Goal: Information Seeking & Learning: Learn about a topic

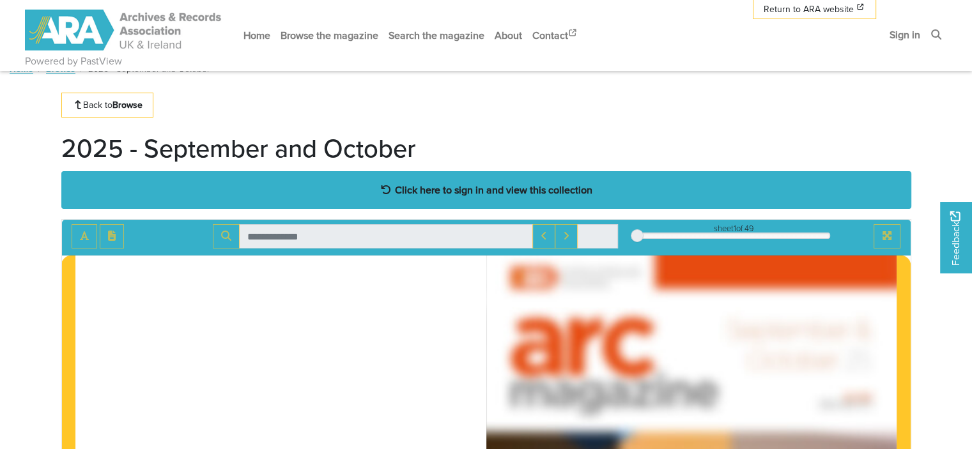
scroll to position [15, 0]
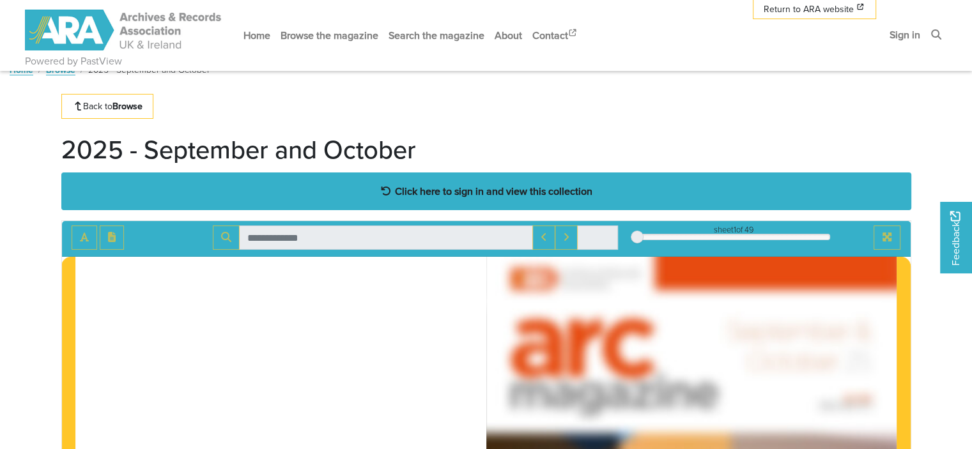
click at [504, 194] on strong "Click here to sign in and view this collection" at bounding box center [494, 191] width 198 height 14
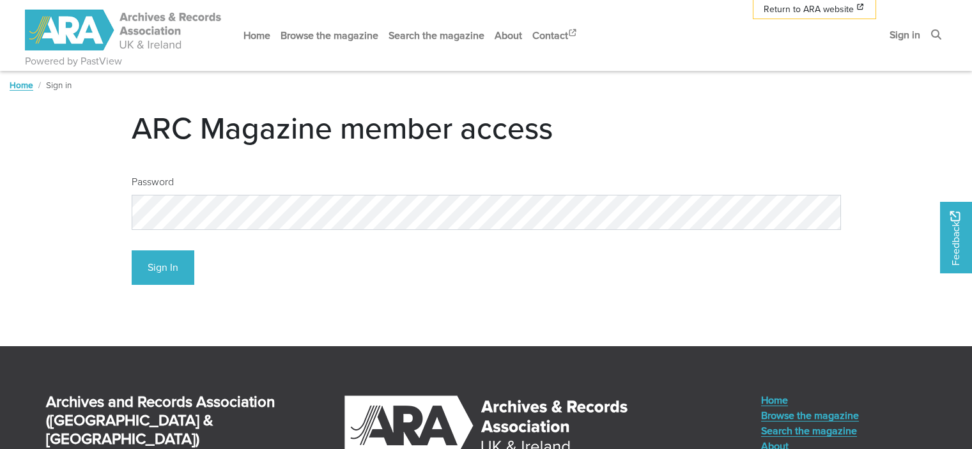
scroll to position [28, 0]
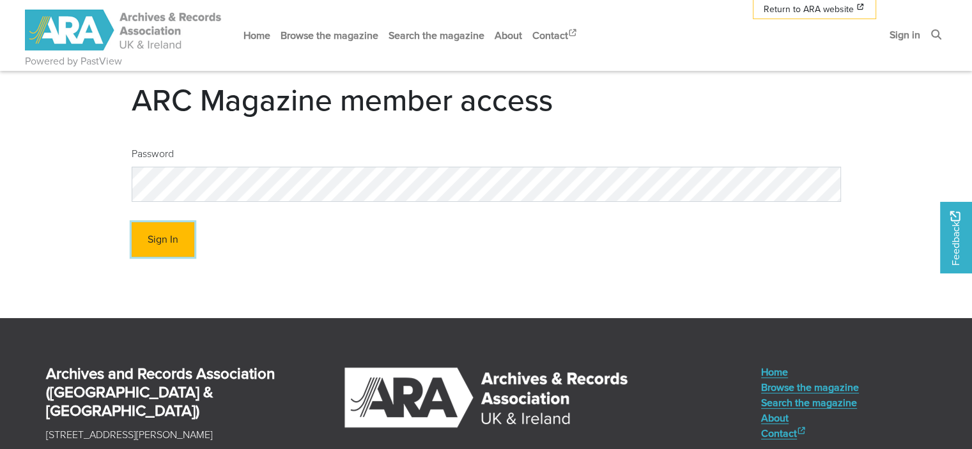
click at [146, 238] on button "Sign In" at bounding box center [163, 240] width 63 height 35
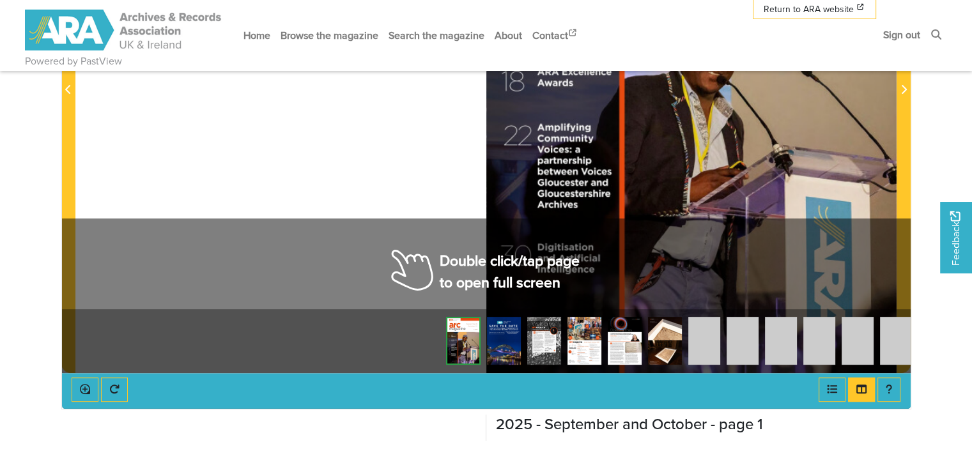
scroll to position [478, 0]
click at [624, 253] on div at bounding box center [692, 82] width 410 height 581
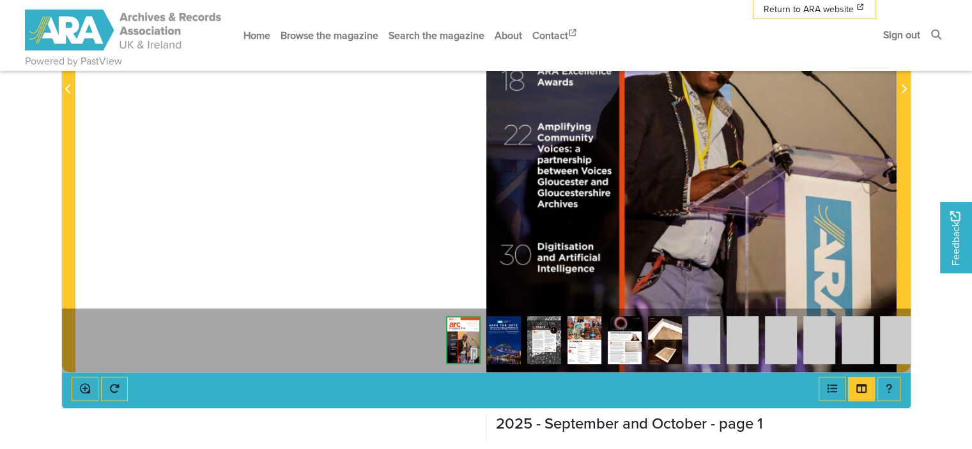
click at [563, 238] on div at bounding box center [692, 82] width 410 height 581
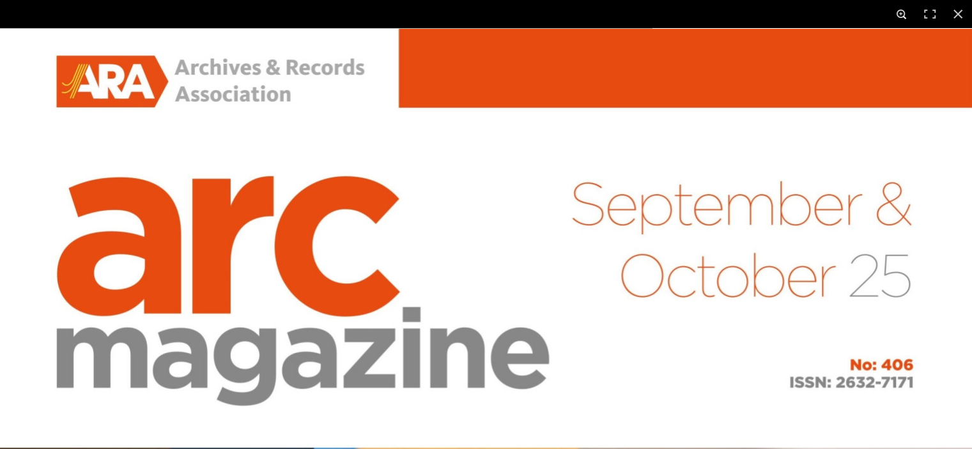
click at [907, 17] on button at bounding box center [902, 14] width 28 height 28
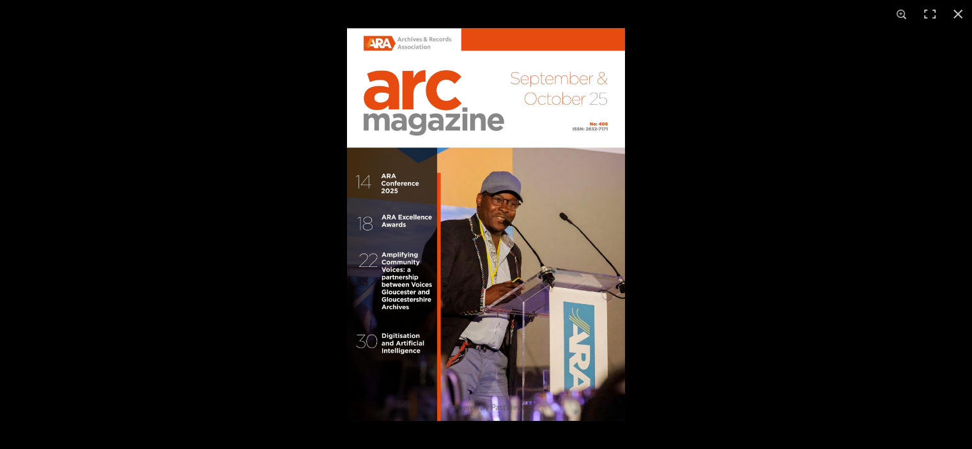
click at [576, 276] on img at bounding box center [486, 224] width 278 height 393
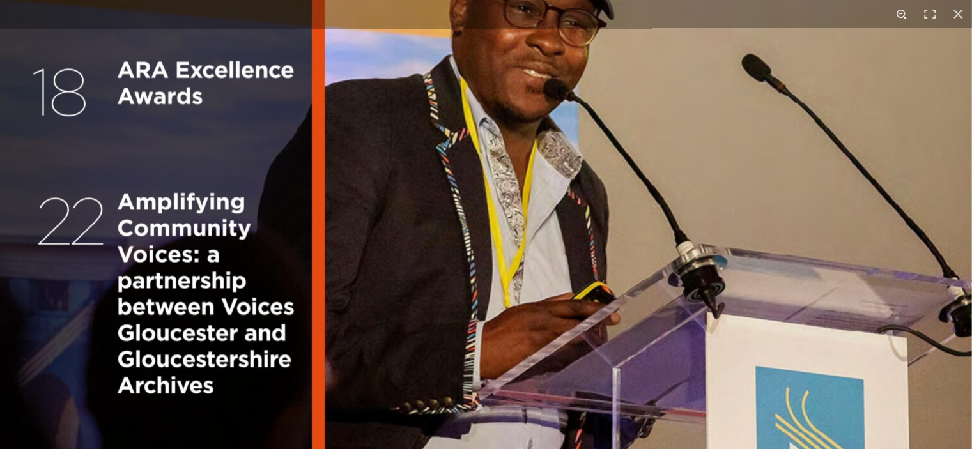
click at [904, 19] on button at bounding box center [902, 14] width 28 height 28
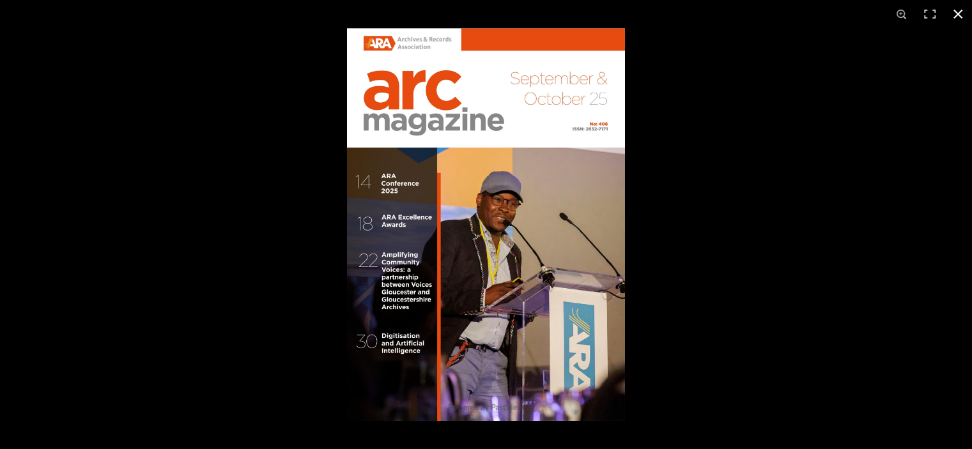
click at [963, 17] on button at bounding box center [958, 14] width 28 height 28
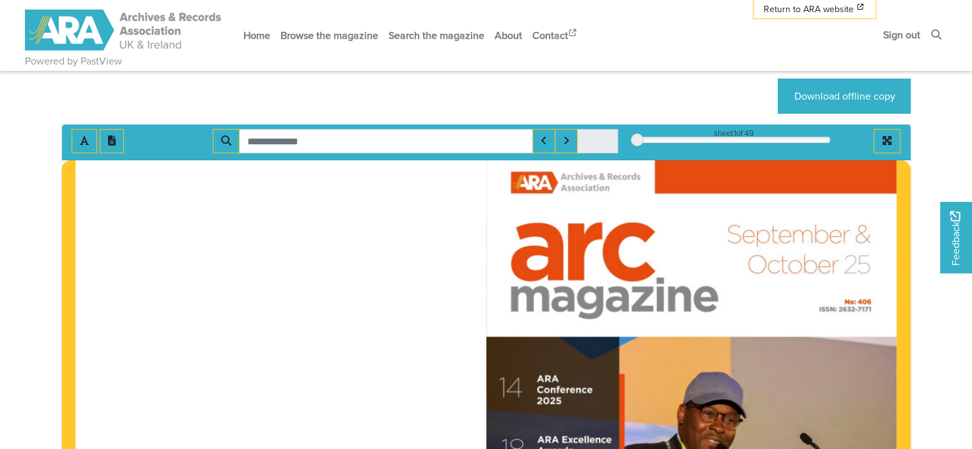
scroll to position [118, 0]
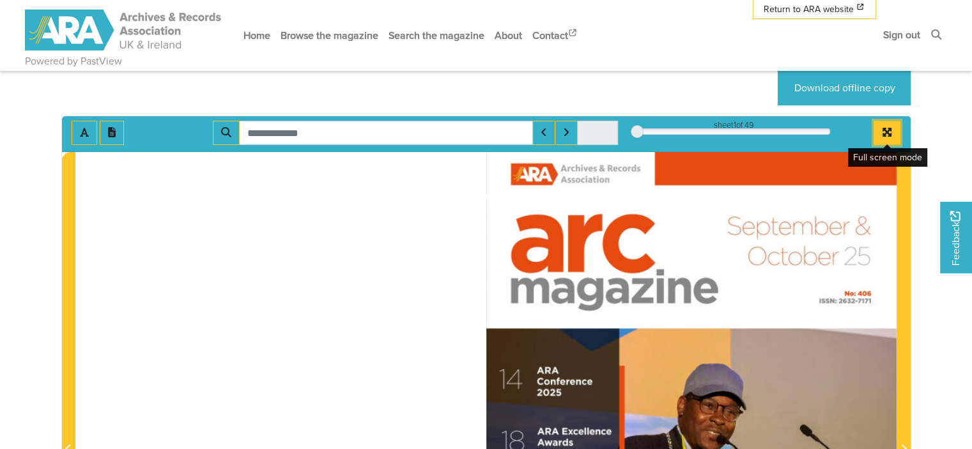
click at [885, 140] on button "Full screen mode" at bounding box center [887, 133] width 27 height 24
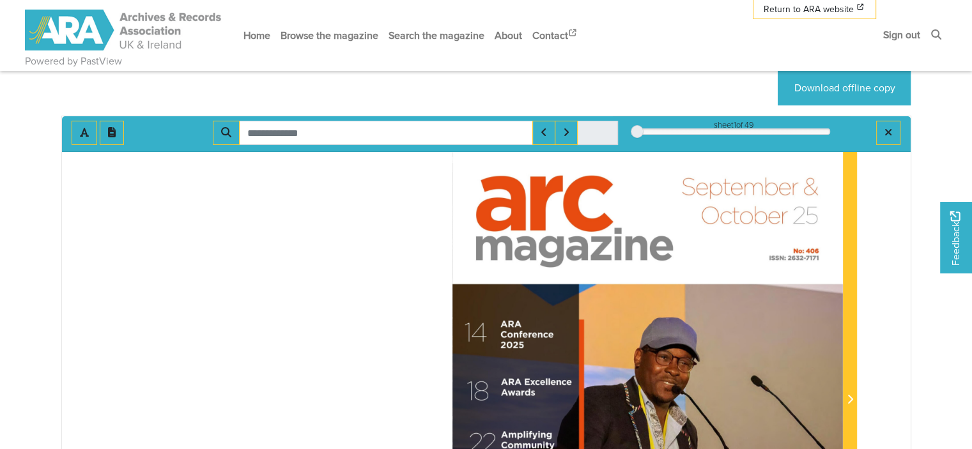
scroll to position [68, 0]
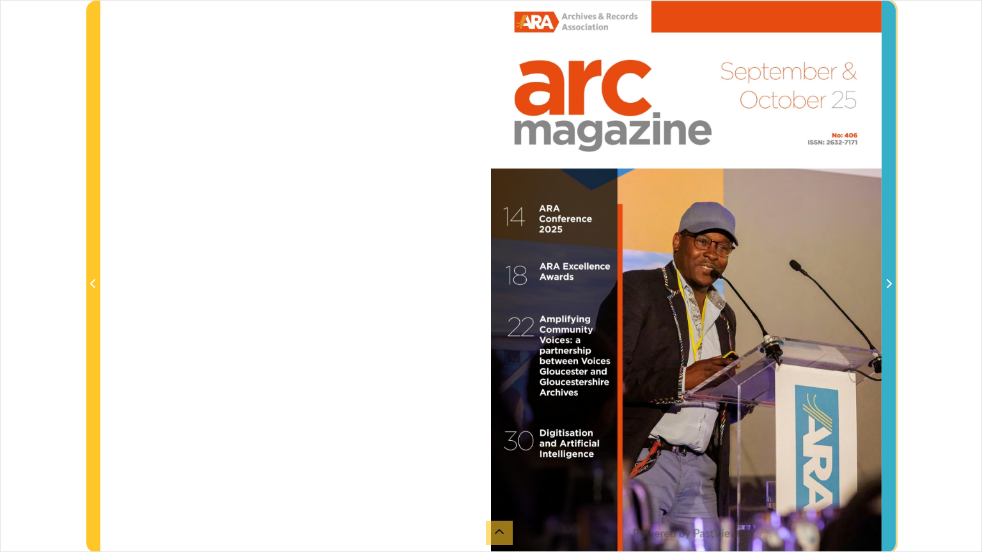
click at [889, 143] on span "Next Page" at bounding box center [888, 276] width 13 height 551
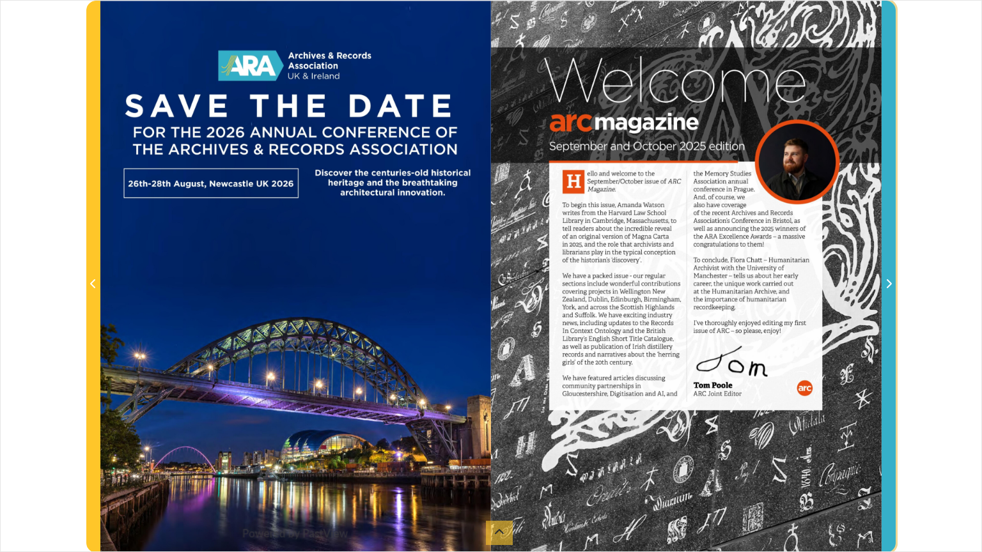
click at [886, 284] on icon "Next Page" at bounding box center [889, 284] width 6 height 10
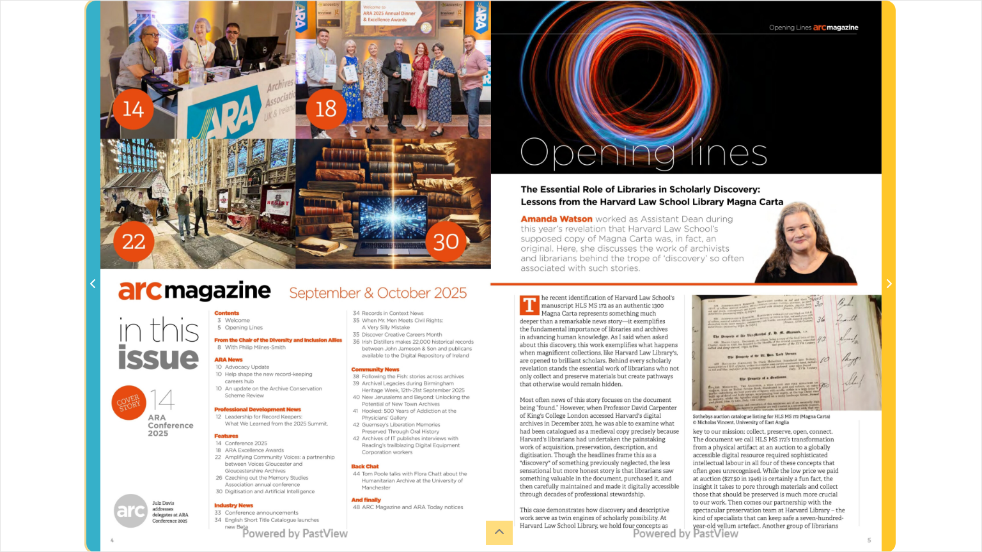
click at [95, 301] on span "Previous Page" at bounding box center [93, 276] width 13 height 551
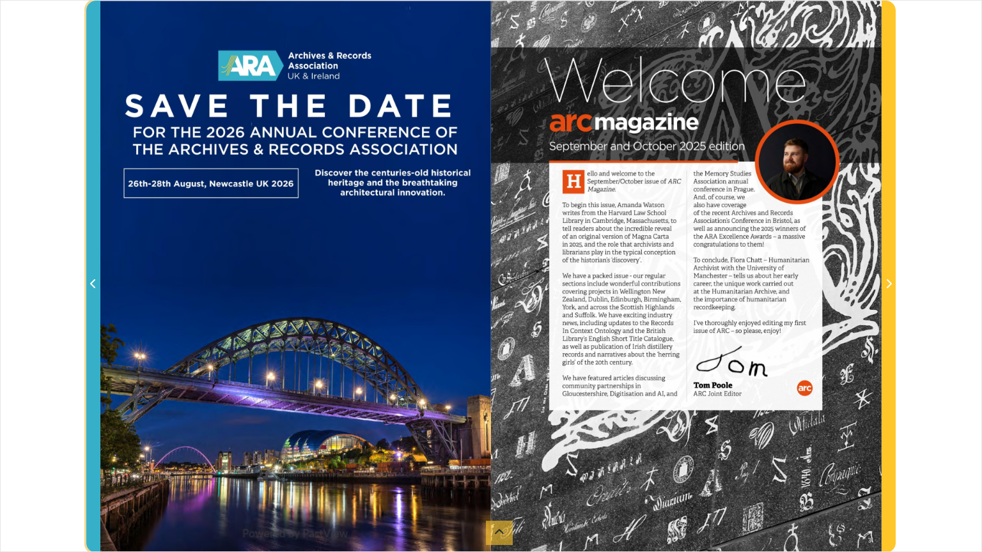
click at [95, 301] on span "Previous Page" at bounding box center [93, 276] width 13 height 551
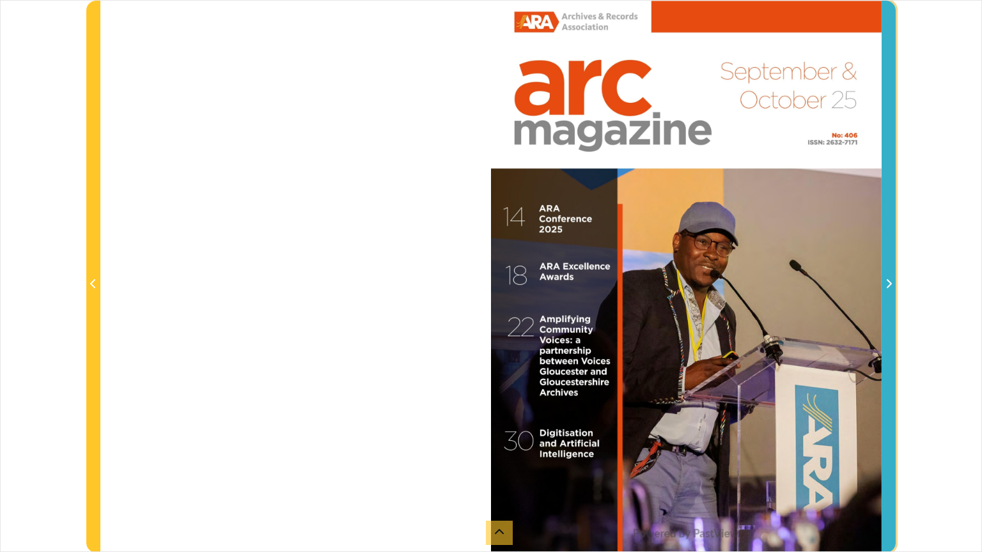
click at [891, 378] on span "Next Page" at bounding box center [888, 276] width 13 height 551
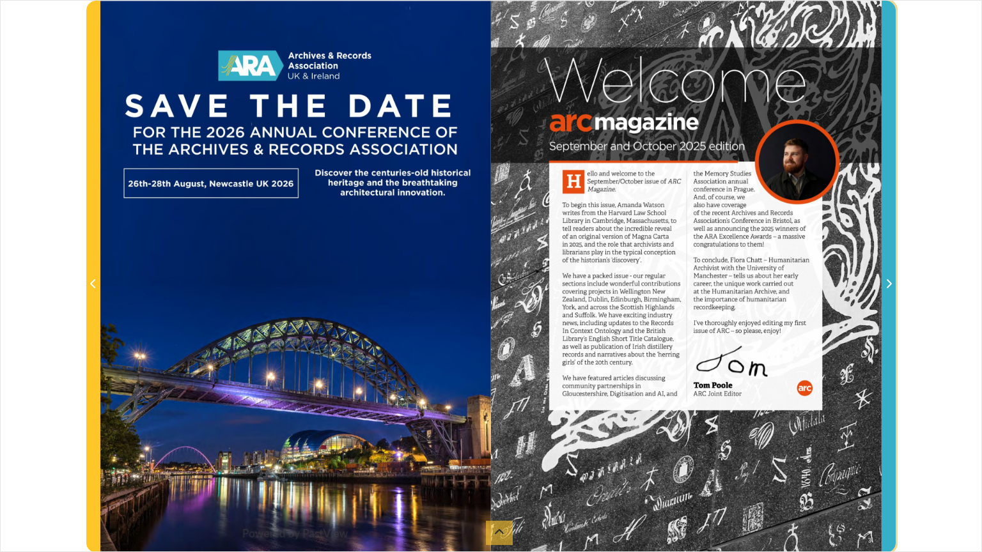
click at [891, 378] on span "Next Page" at bounding box center [888, 276] width 13 height 551
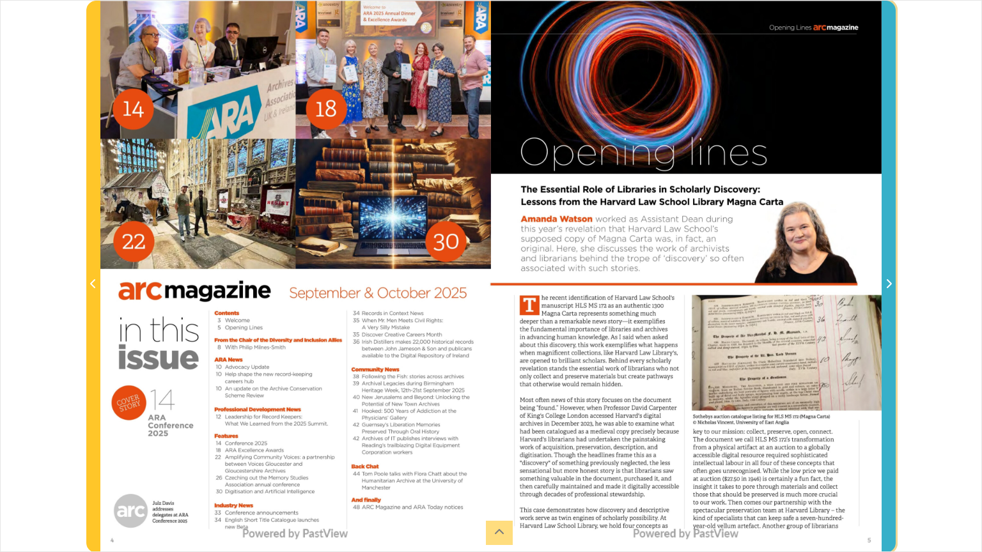
click at [891, 378] on span "Next Page" at bounding box center [888, 276] width 13 height 551
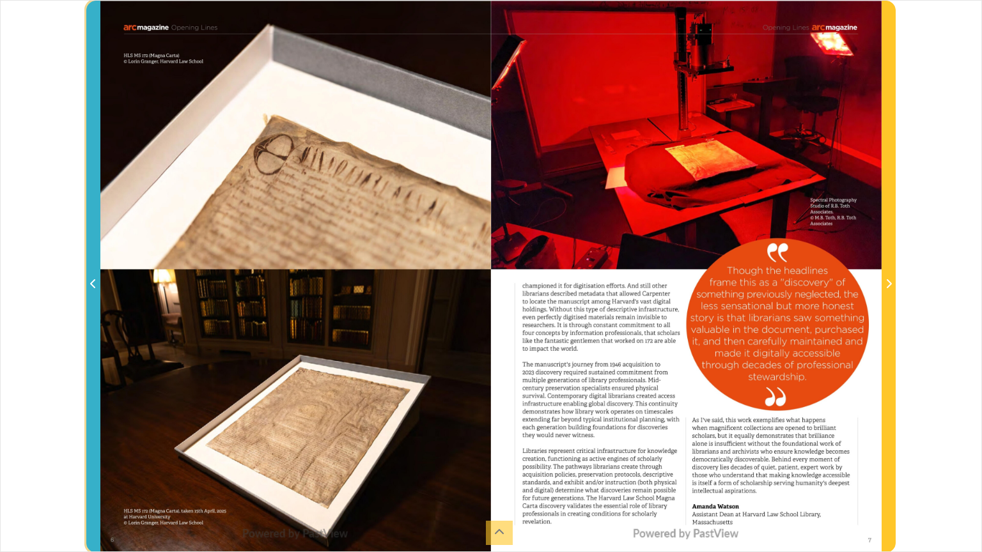
click at [95, 290] on span "Previous Page" at bounding box center [93, 284] width 13 height 15
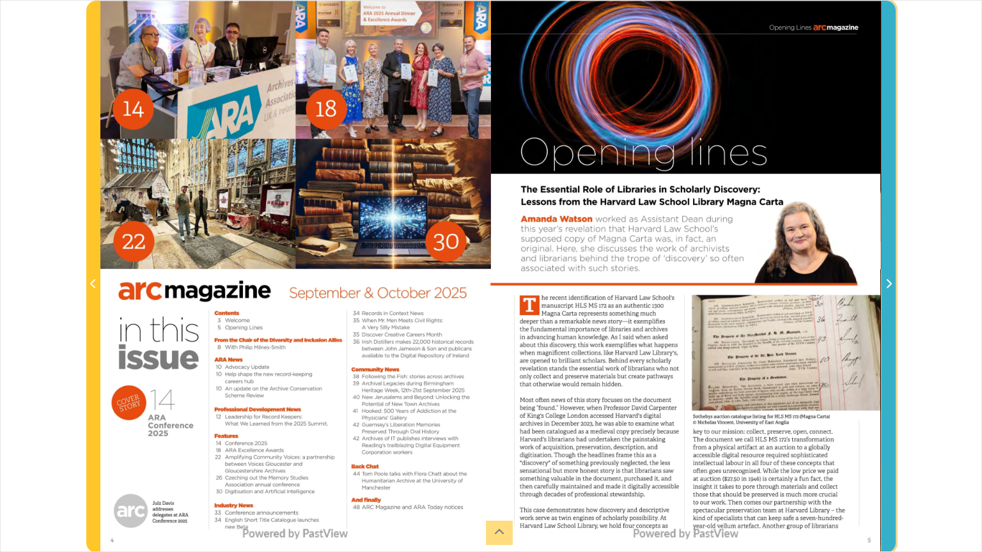
click at [890, 295] on span "Next Page" at bounding box center [888, 276] width 13 height 551
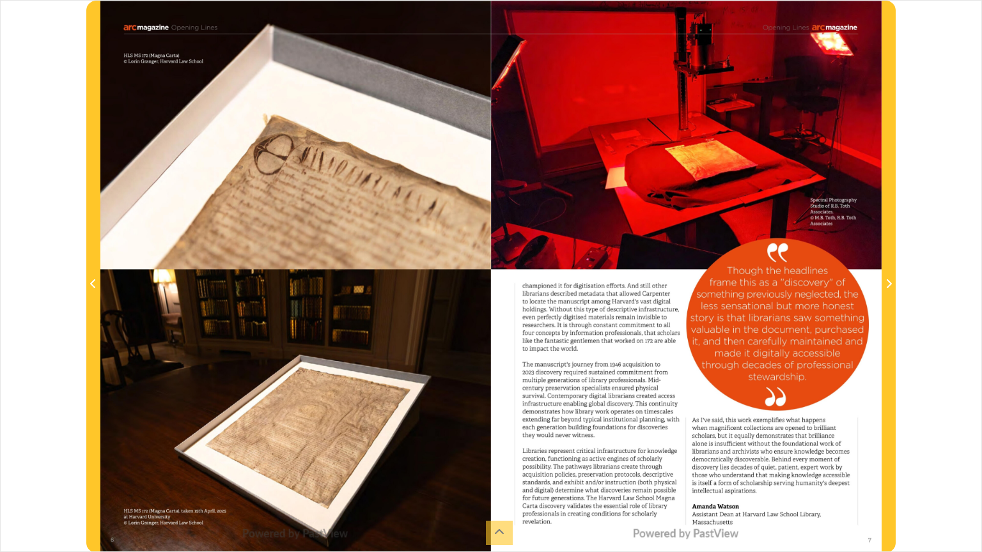
click at [679, 387] on div at bounding box center [686, 277] width 391 height 552
click at [836, 432] on div at bounding box center [686, 277] width 391 height 552
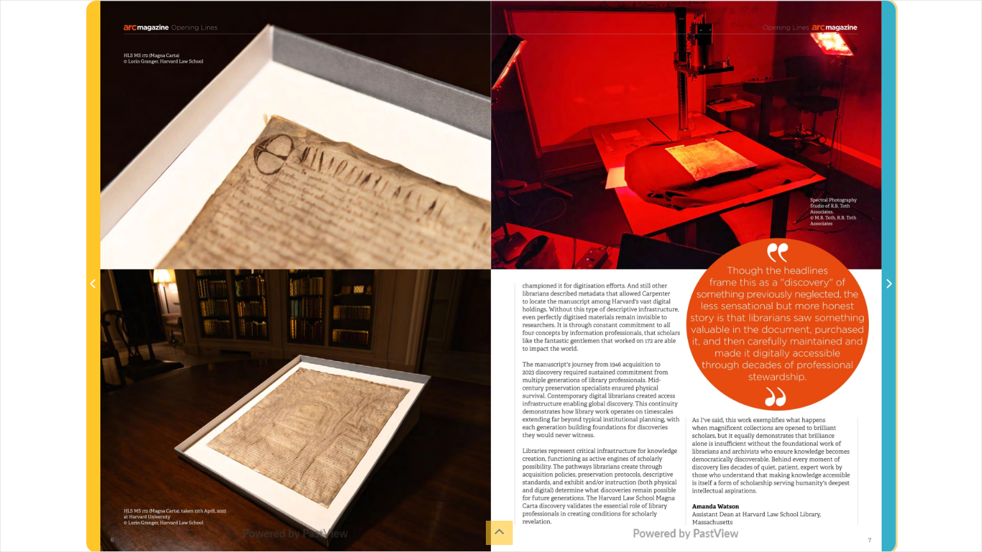
click at [885, 370] on span "Next Page" at bounding box center [888, 276] width 13 height 551
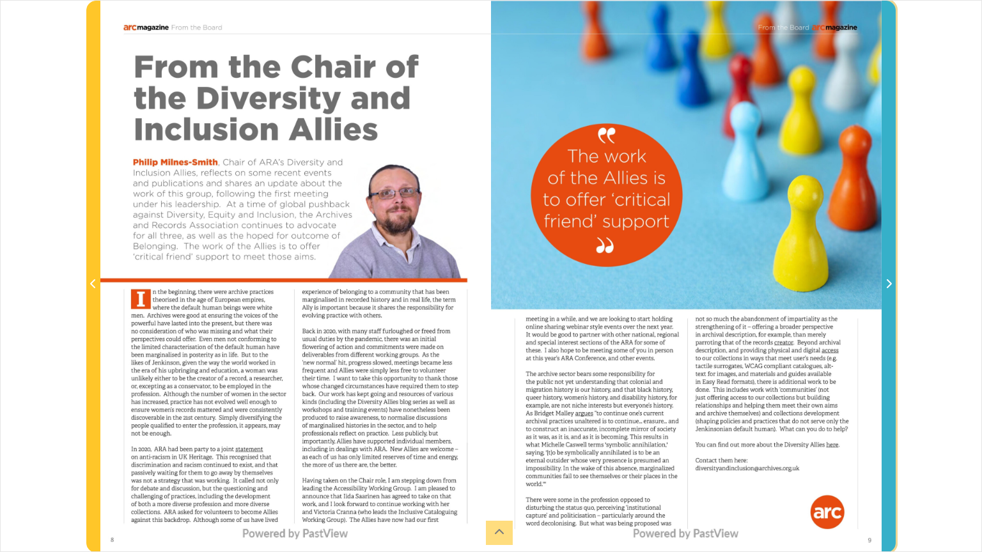
click at [890, 347] on span "Next Page" at bounding box center [888, 276] width 13 height 551
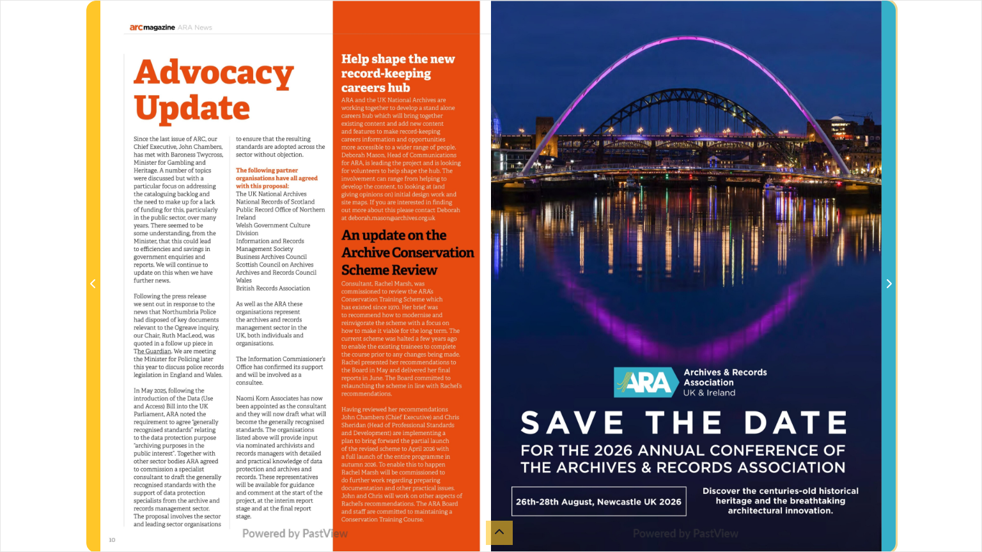
click at [887, 269] on span "Next Page" at bounding box center [888, 276] width 13 height 551
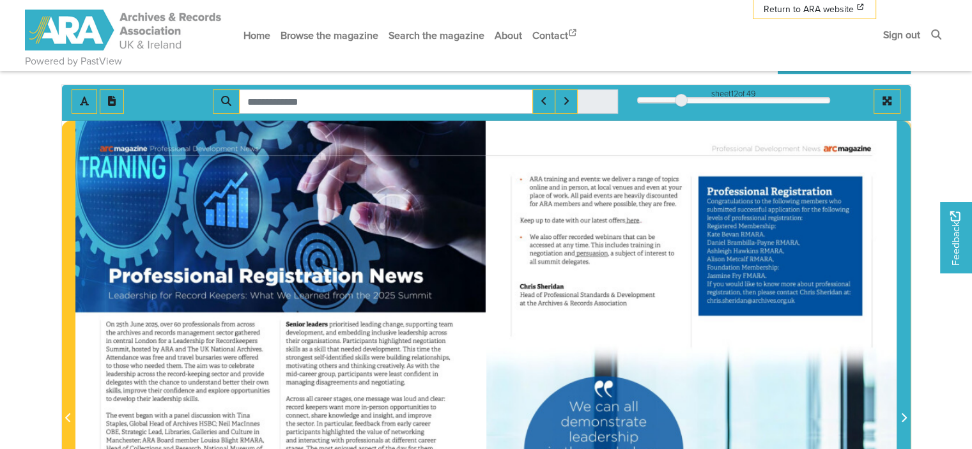
scroll to position [145, 0]
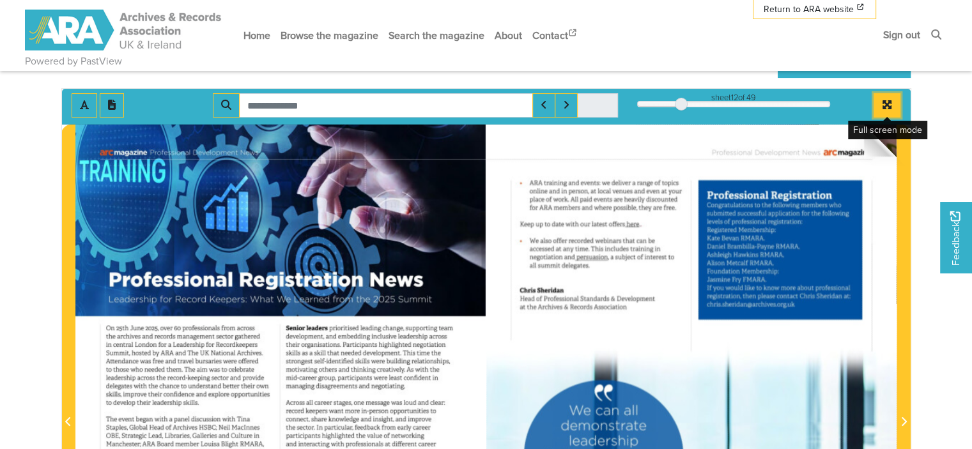
click at [887, 109] on icon "Full screen mode" at bounding box center [887, 105] width 10 height 10
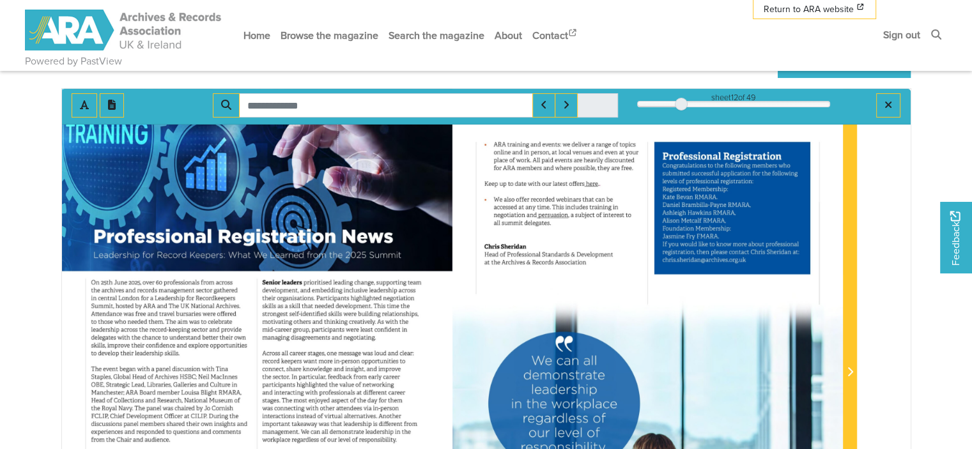
scroll to position [68, 0]
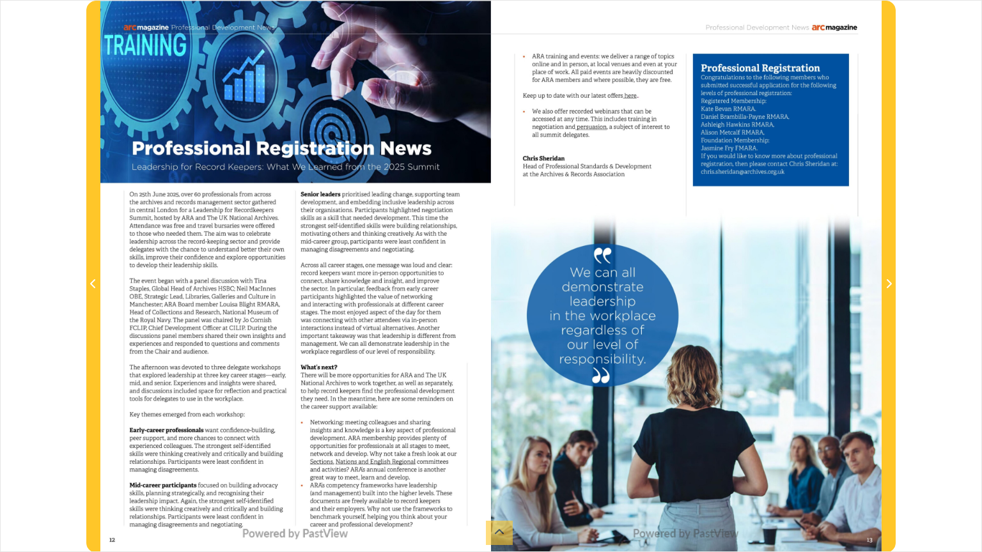
click at [831, 449] on div at bounding box center [686, 277] width 391 height 552
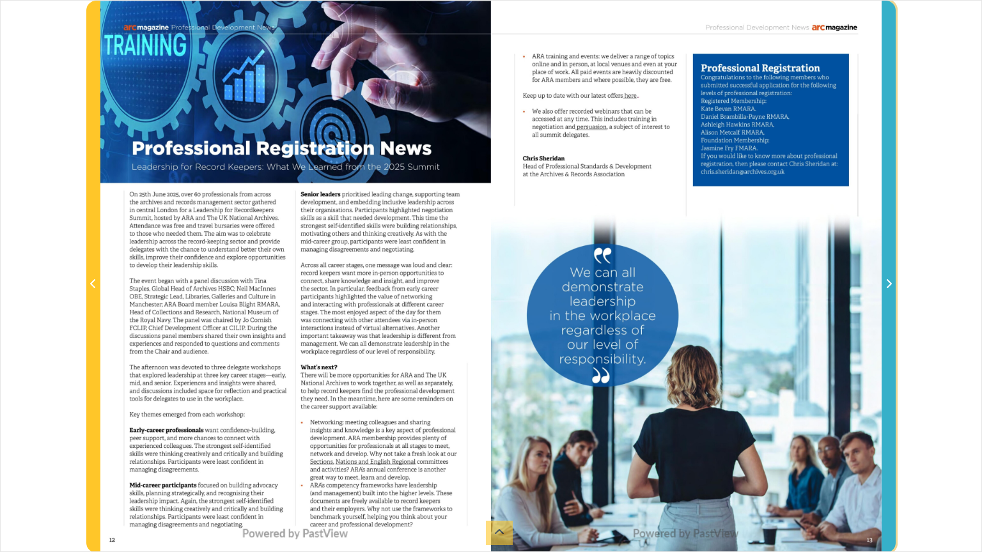
click at [884, 199] on span "Next Page" at bounding box center [888, 276] width 13 height 551
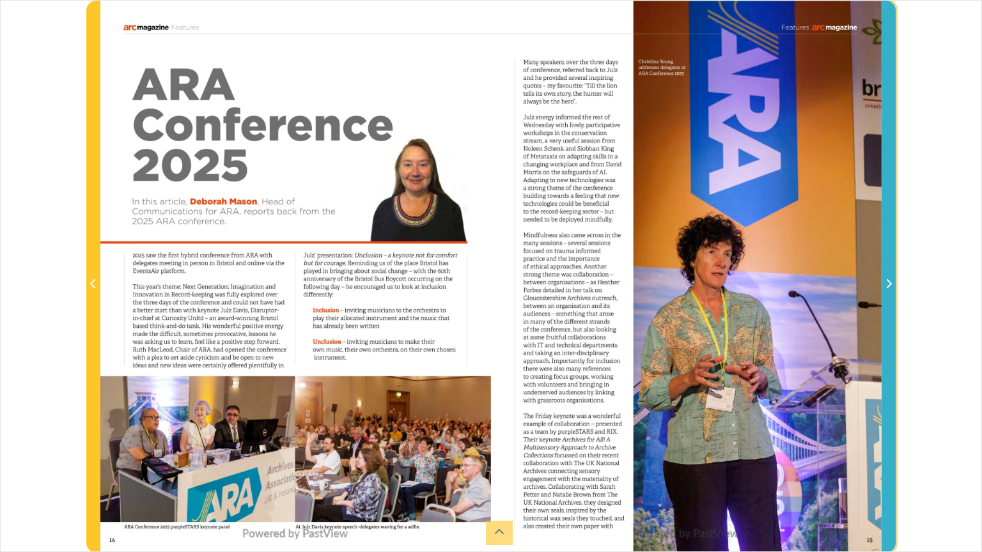
click at [890, 270] on span "Next Page" at bounding box center [888, 276] width 13 height 551
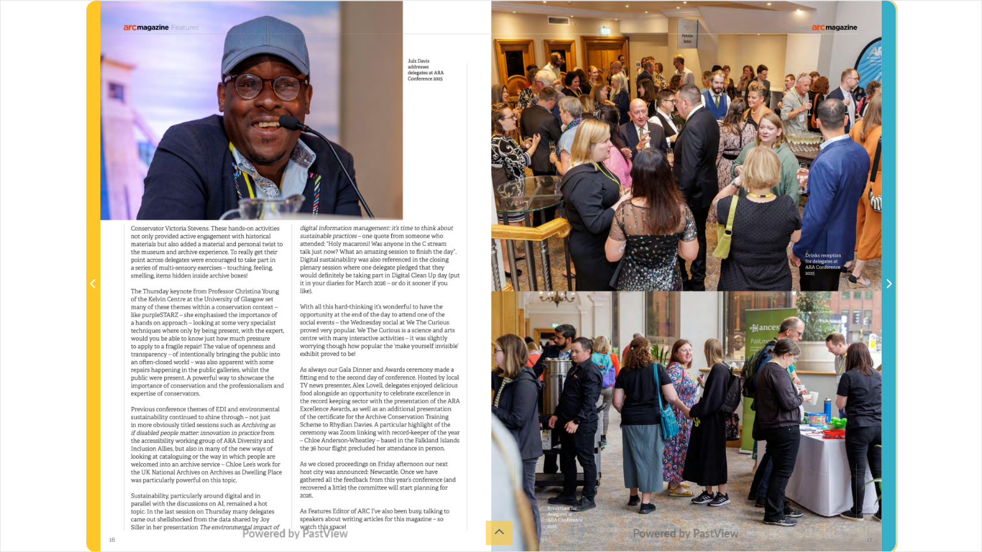
click at [890, 279] on icon "Next Page" at bounding box center [889, 284] width 6 height 10
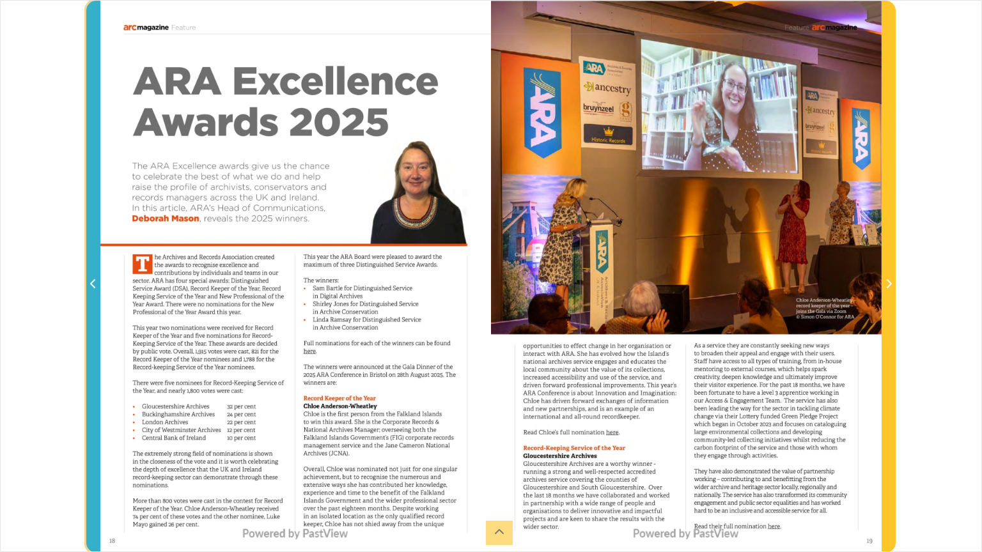
click at [87, 208] on span "Previous Page" at bounding box center [93, 276] width 13 height 551
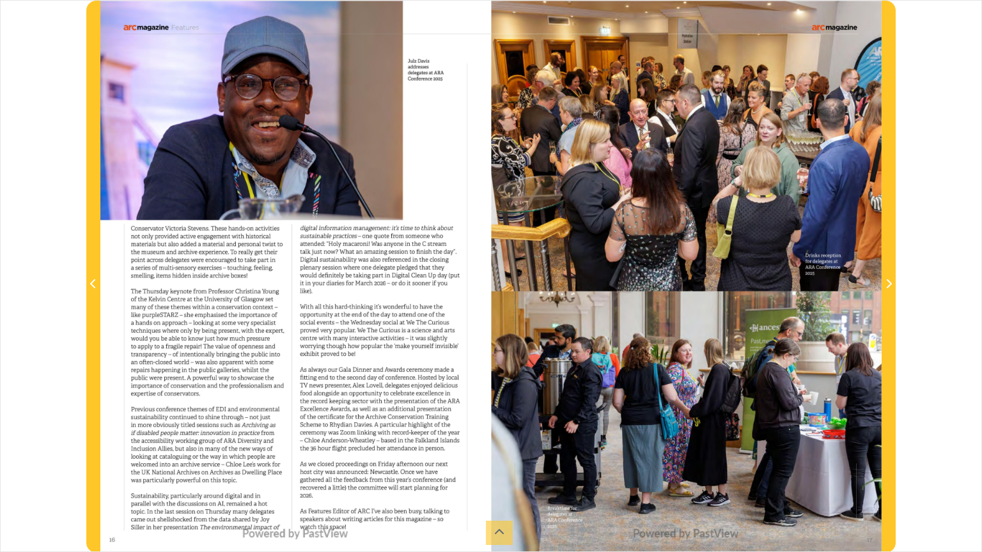
drag, startPoint x: 200, startPoint y: 526, endPoint x: 277, endPoint y: 529, distance: 77.5
click at [277, 449] on div at bounding box center [295, 277] width 391 height 552
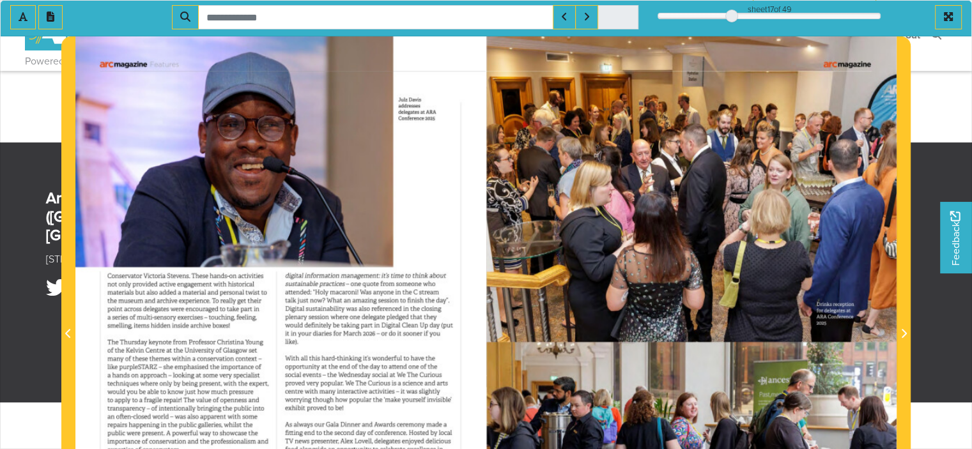
scroll to position [414, 0]
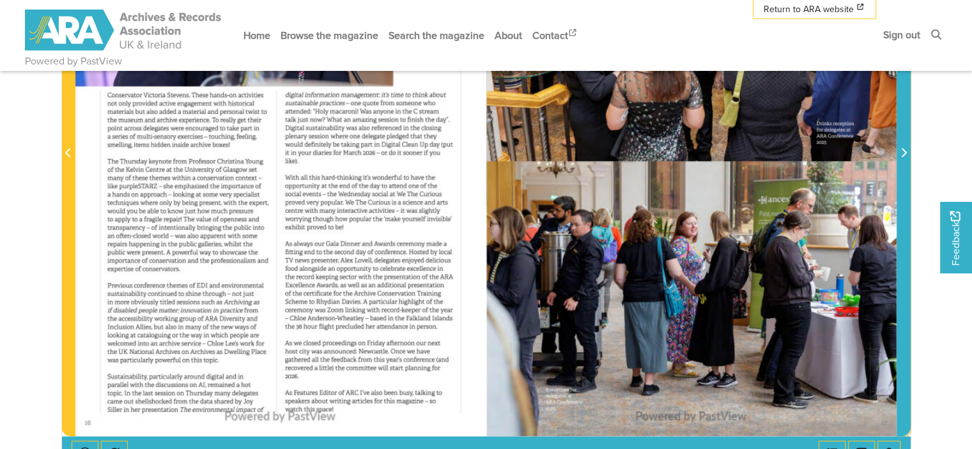
click at [898, 185] on span "Next Page" at bounding box center [904, 146] width 13 height 580
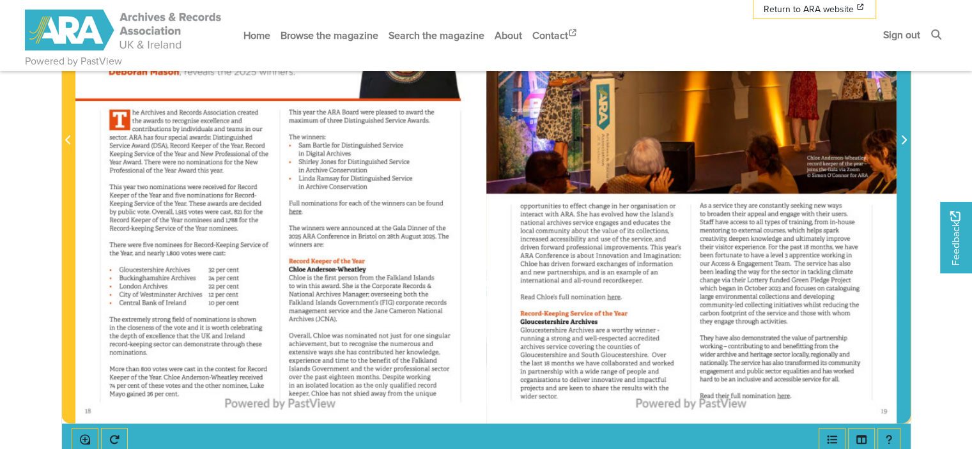
scroll to position [426, 0]
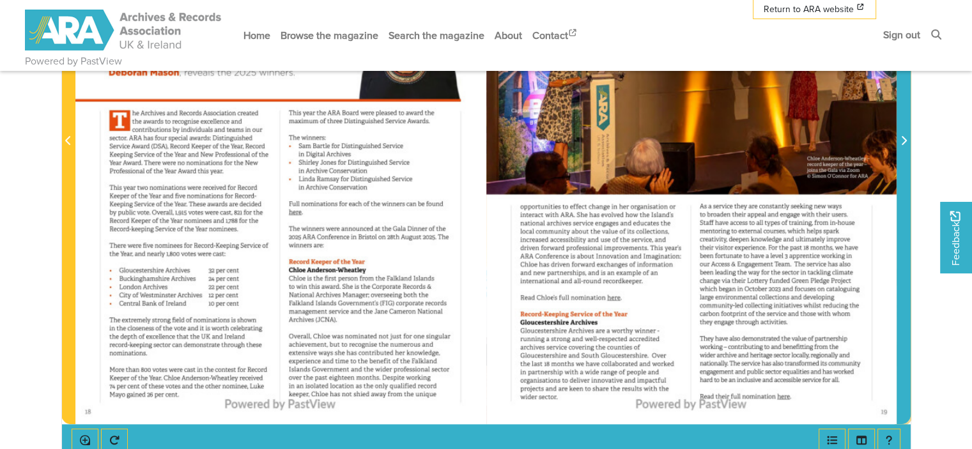
click at [909, 196] on span "Next Page" at bounding box center [904, 134] width 13 height 580
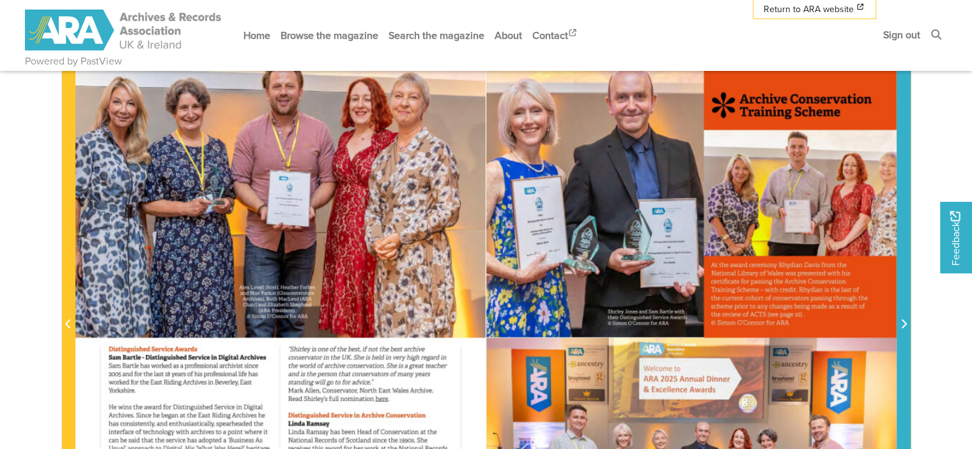
scroll to position [238, 0]
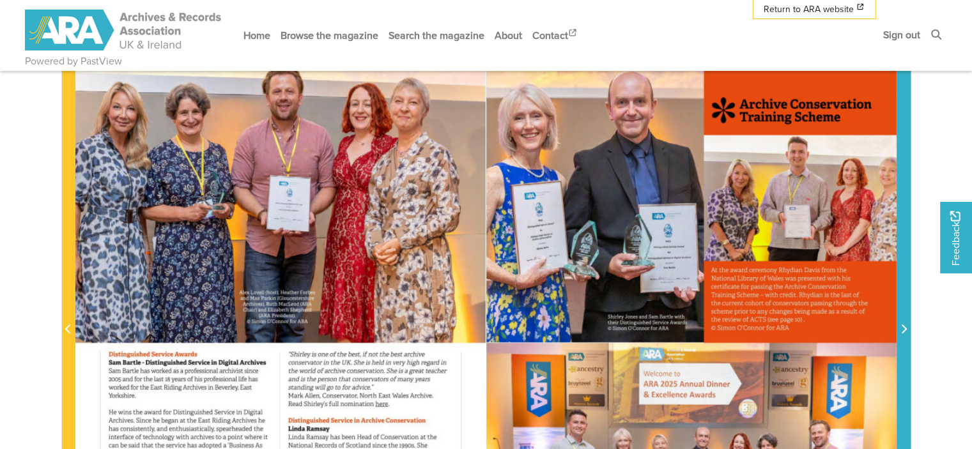
click at [910, 258] on button "Next Page" at bounding box center [904, 322] width 14 height 581
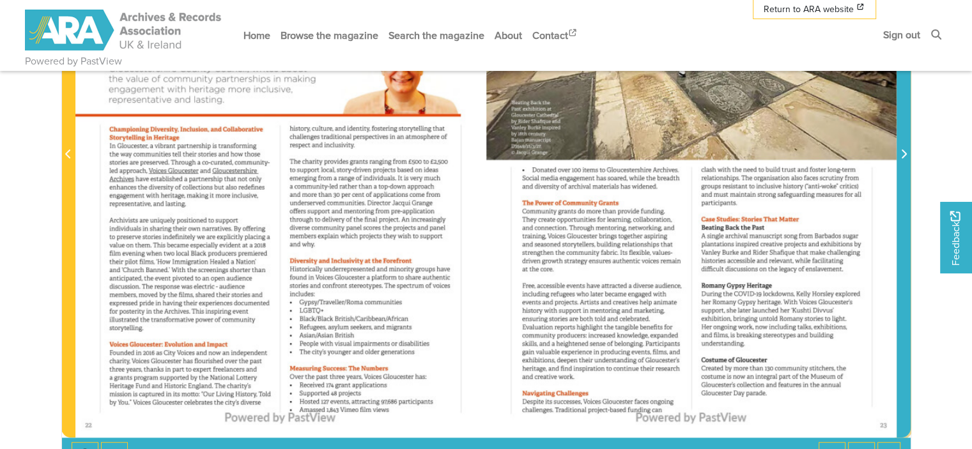
scroll to position [422, 0]
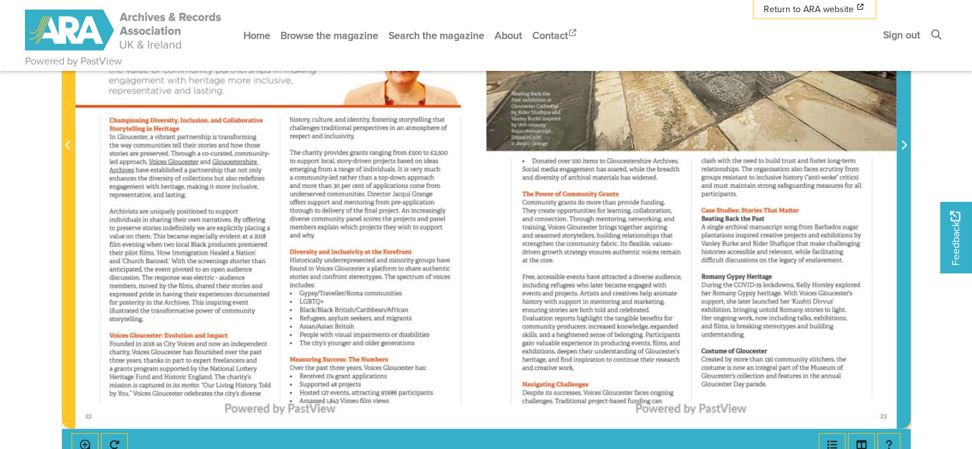
click at [909, 166] on span "Next Page" at bounding box center [904, 138] width 13 height 580
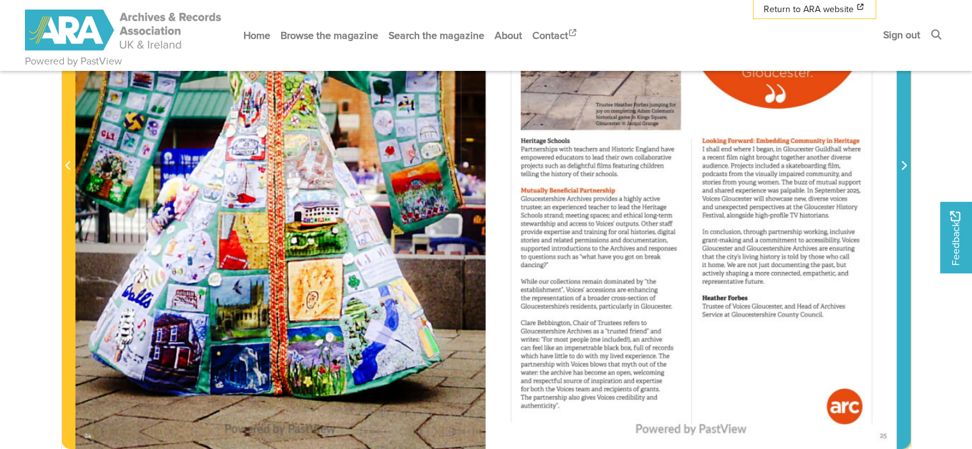
scroll to position [401, 0]
click at [905, 193] on span "Next Page" at bounding box center [904, 160] width 13 height 580
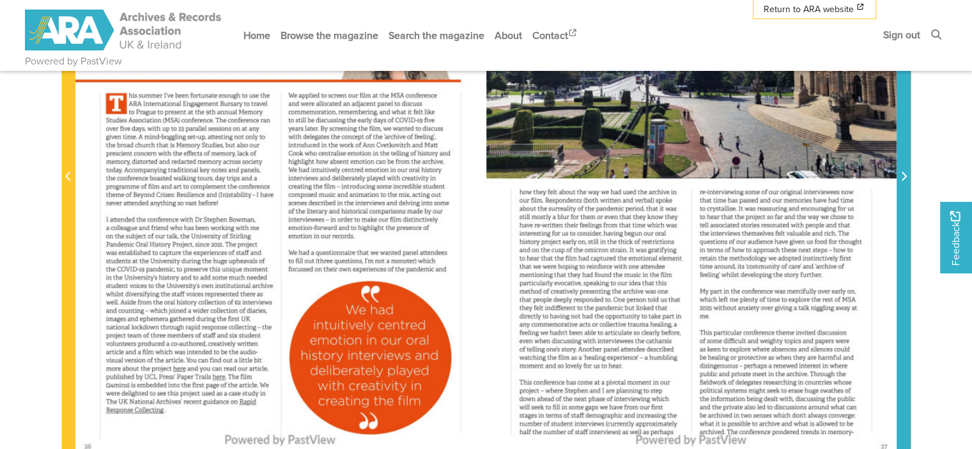
scroll to position [382, 0]
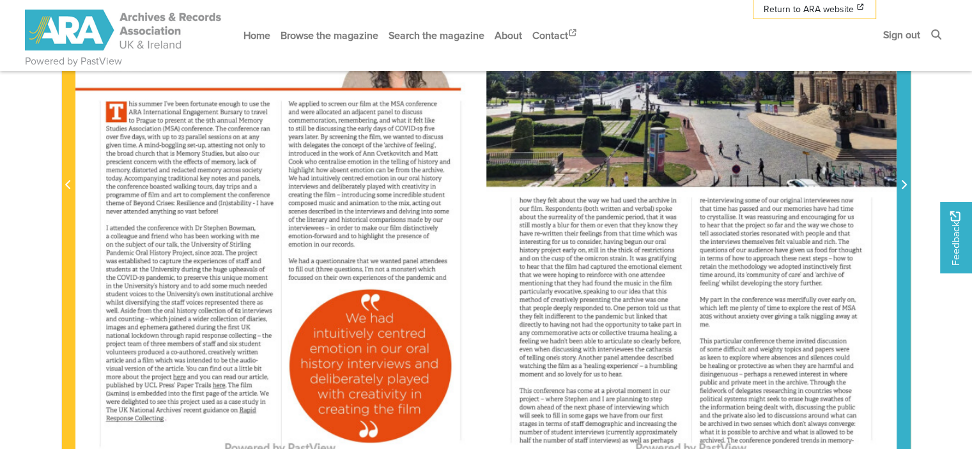
click at [905, 239] on span "Next Page" at bounding box center [904, 178] width 13 height 580
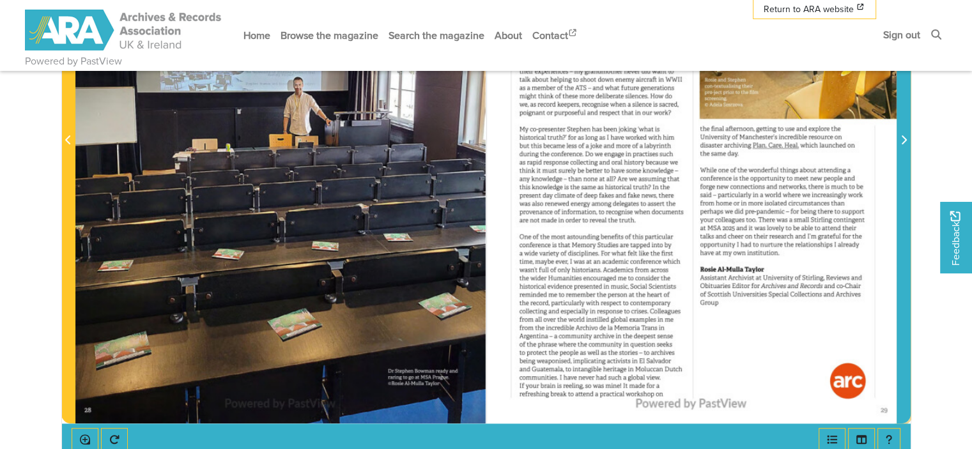
scroll to position [428, 0]
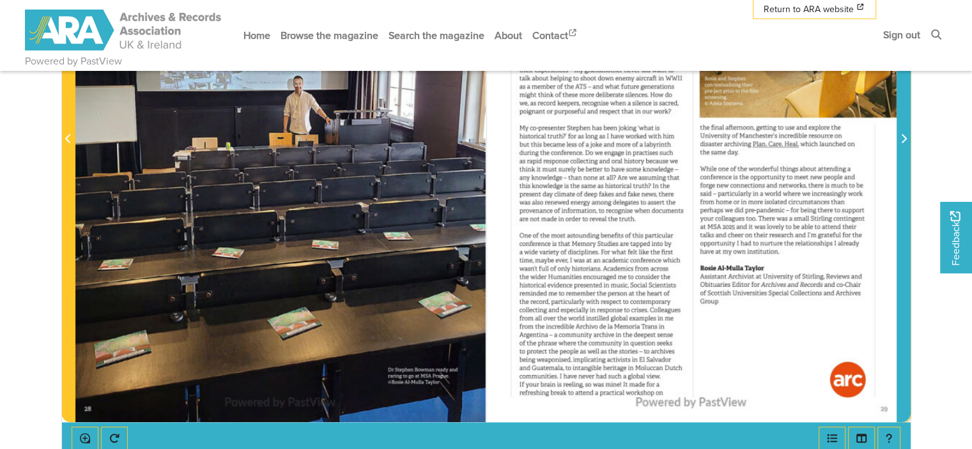
click at [907, 224] on span "Next Page" at bounding box center [904, 132] width 13 height 580
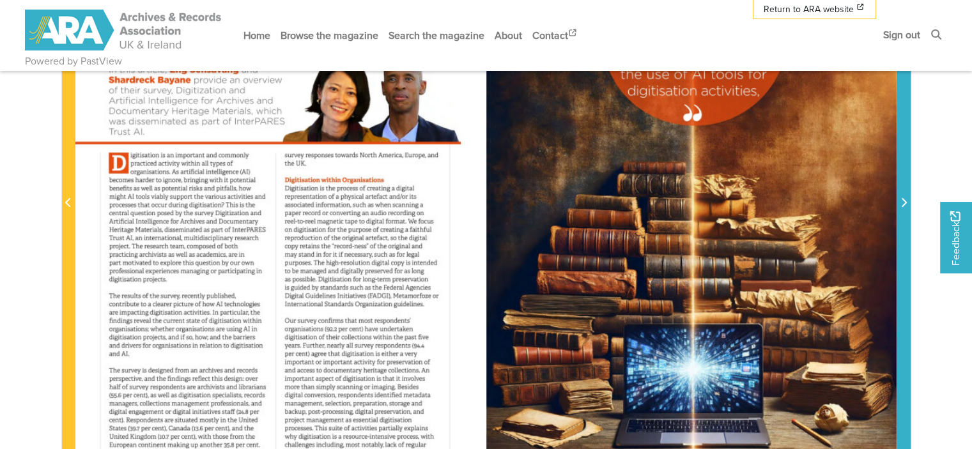
scroll to position [363, 0]
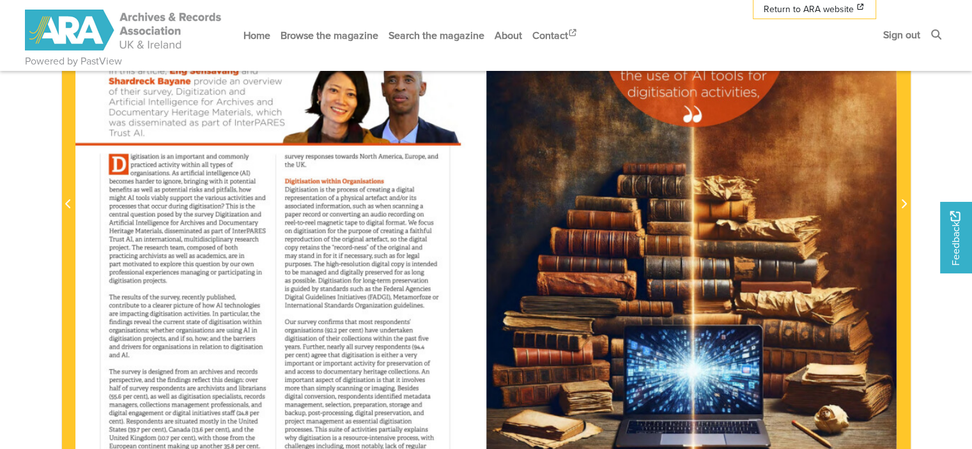
click at [896, 224] on div at bounding box center [692, 197] width 410 height 581
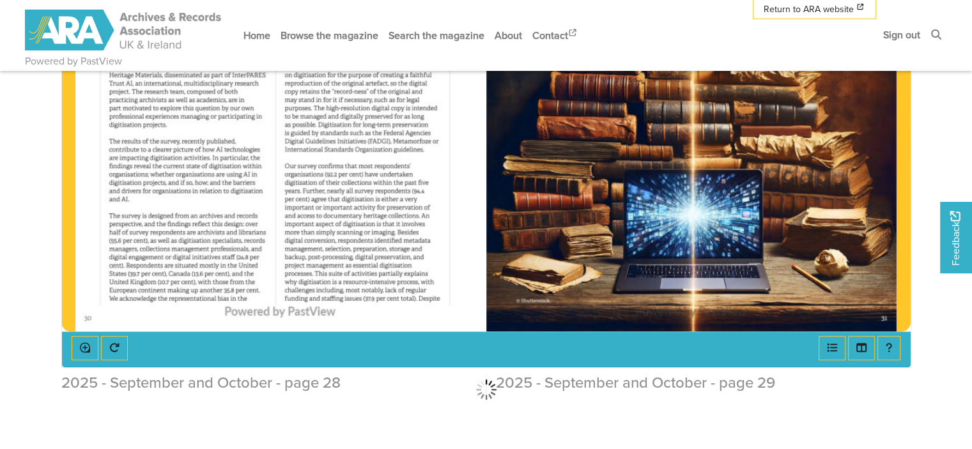
scroll to position [520, 0]
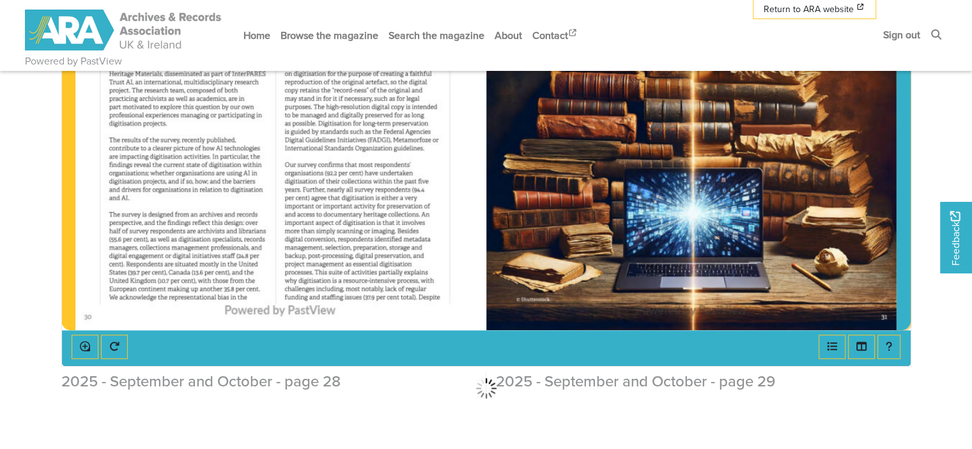
click at [906, 233] on span "Next Page" at bounding box center [904, 40] width 13 height 580
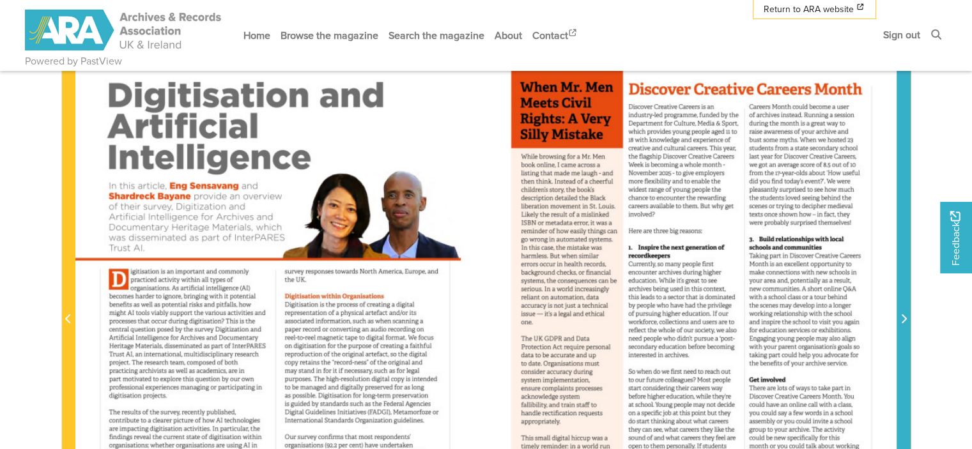
scroll to position [249, 0]
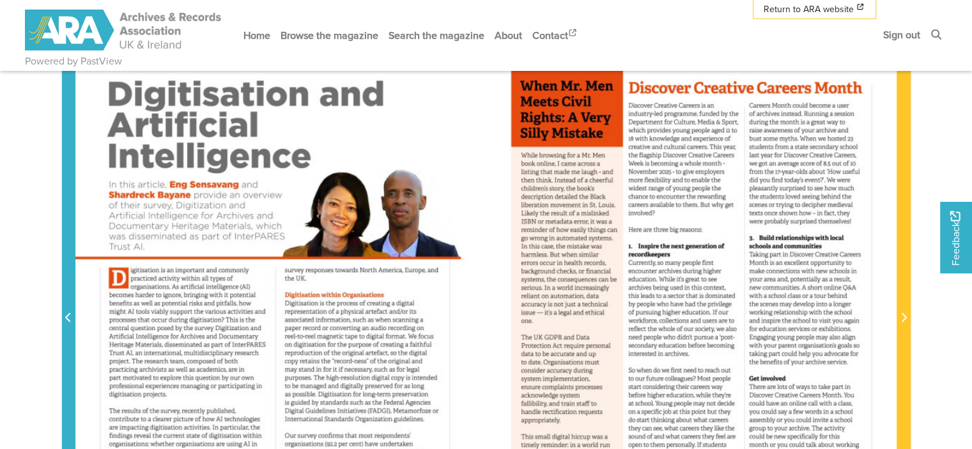
click at [69, 242] on span "Previous Page" at bounding box center [68, 311] width 13 height 580
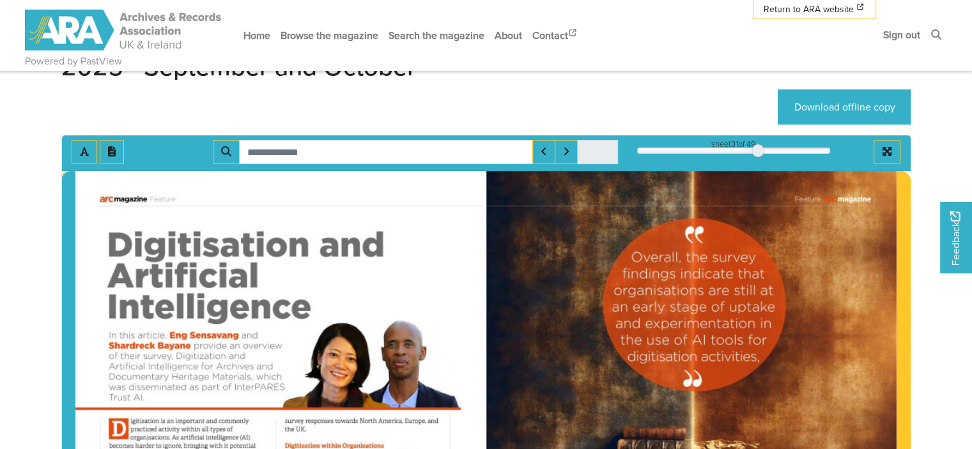
scroll to position [94, 0]
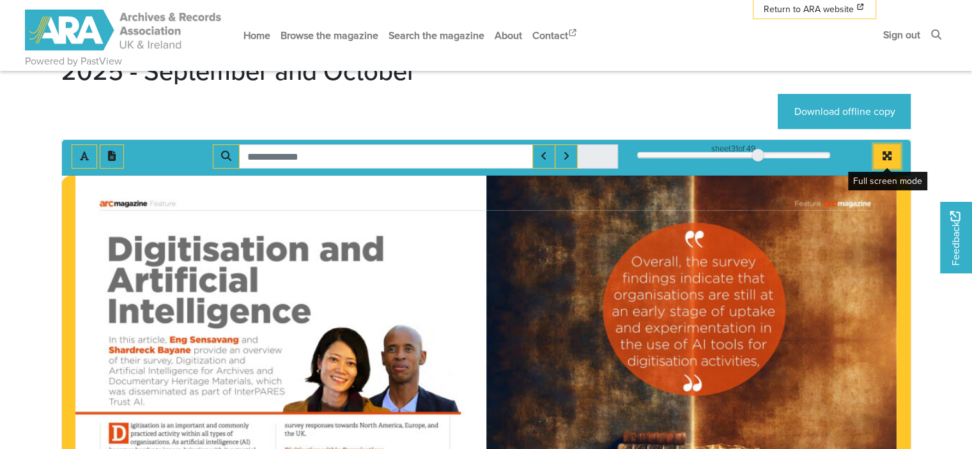
click at [891, 155] on icon "Full screen mode" at bounding box center [887, 156] width 10 height 10
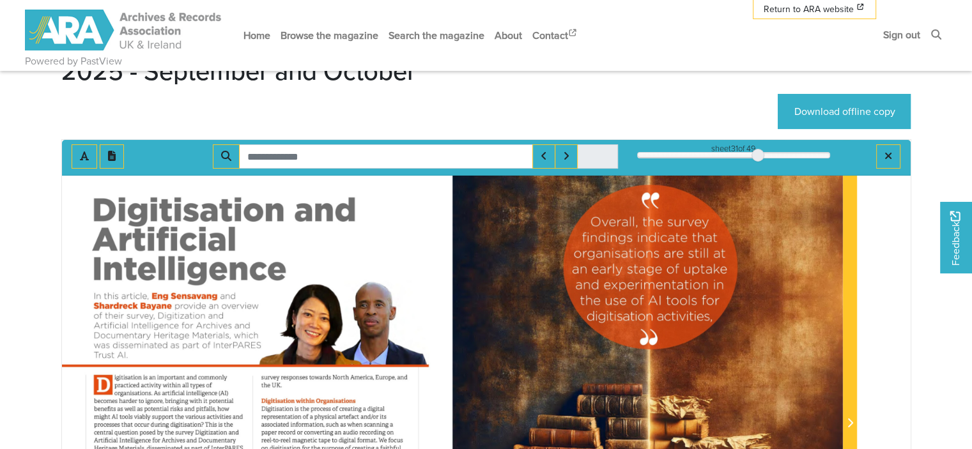
scroll to position [68, 0]
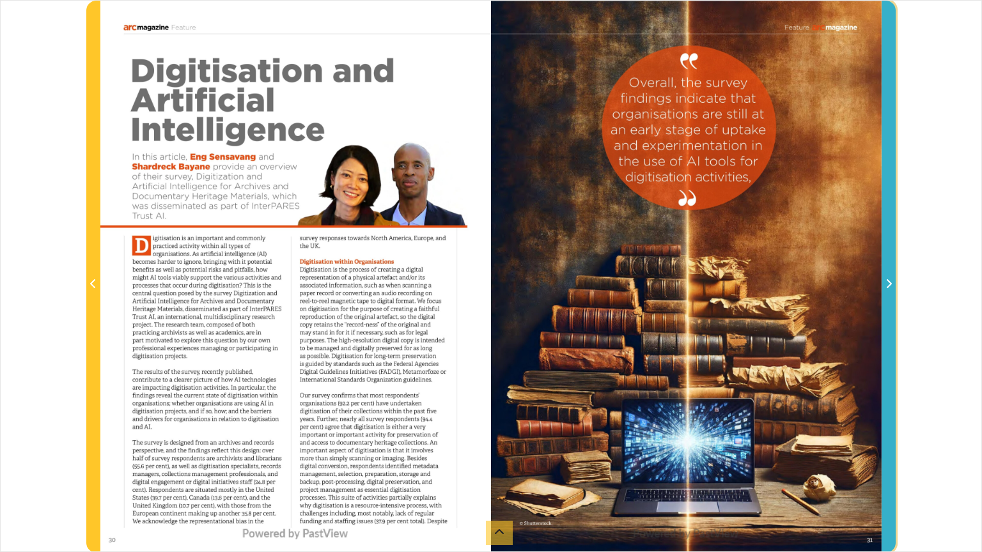
click at [882, 292] on span "Next Page" at bounding box center [888, 284] width 13 height 15
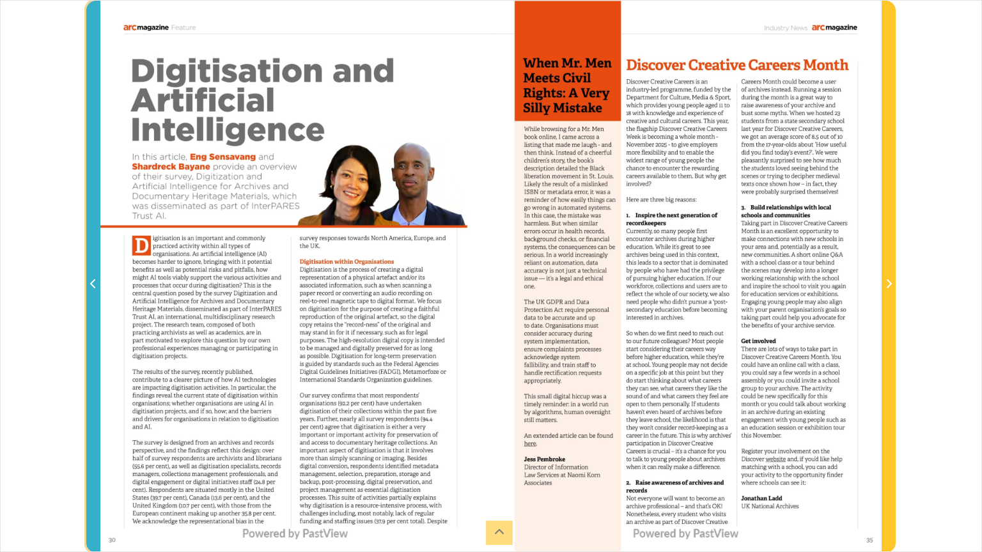
click at [95, 300] on span "Previous Page" at bounding box center [93, 276] width 13 height 551
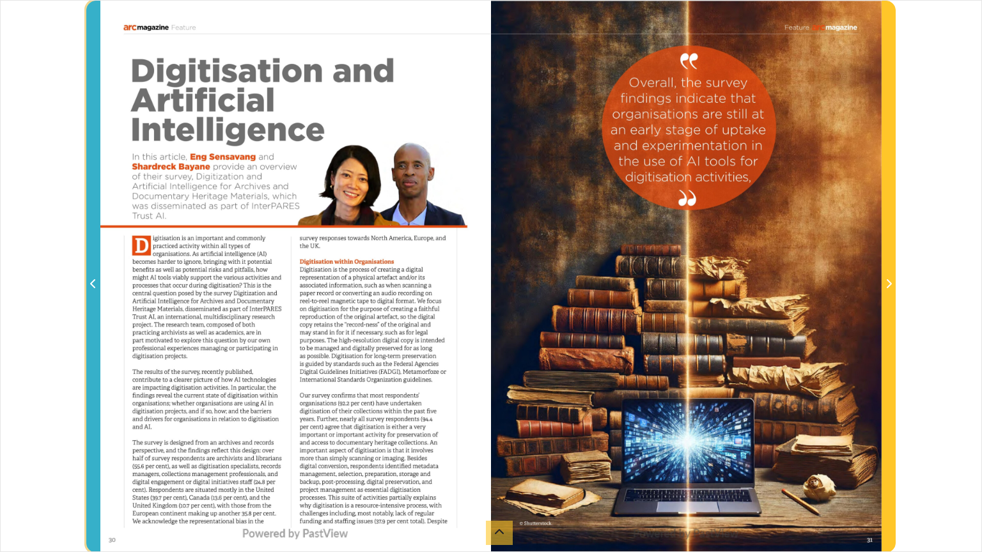
click at [95, 300] on span "Previous Page" at bounding box center [93, 276] width 13 height 551
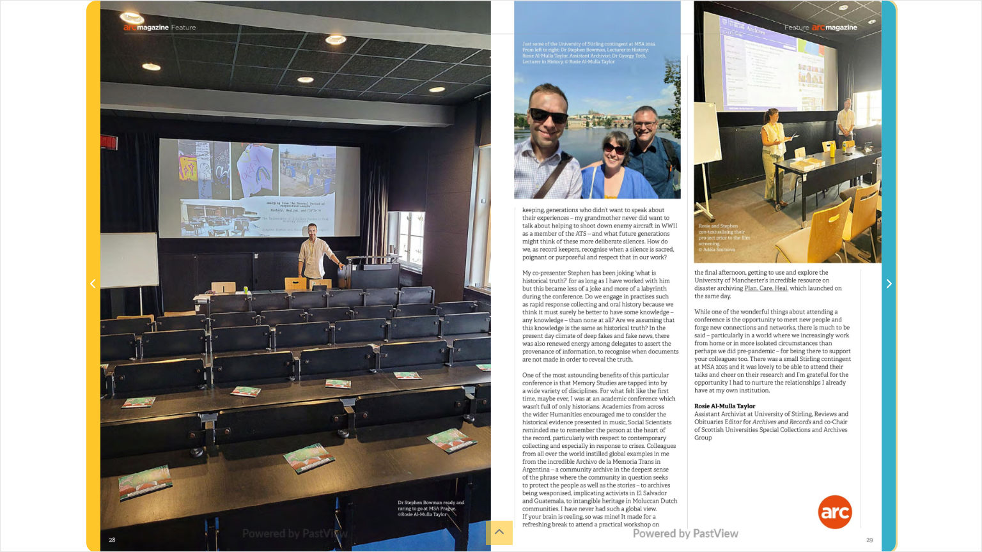
click at [892, 336] on span "Next Page" at bounding box center [888, 276] width 13 height 551
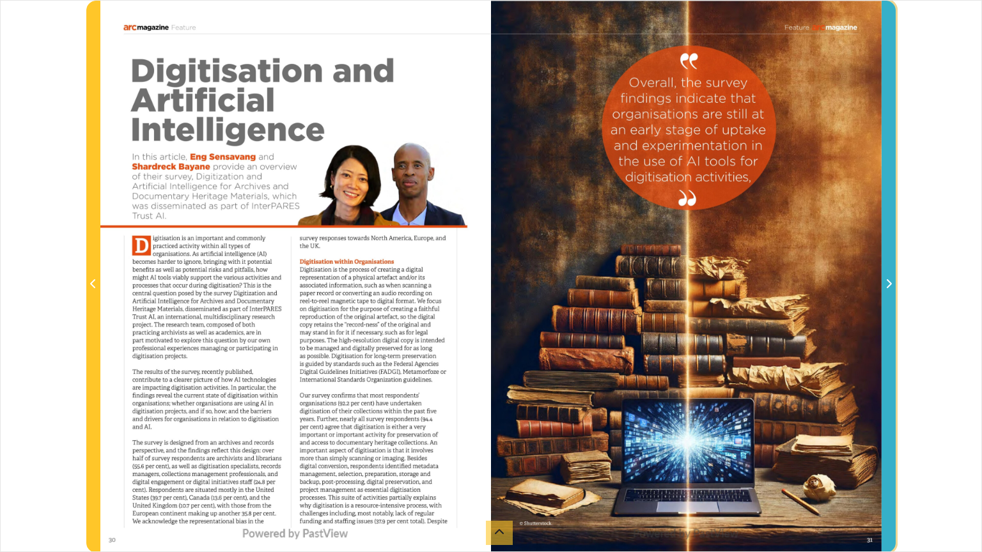
click at [892, 336] on span "Next Page" at bounding box center [888, 276] width 13 height 551
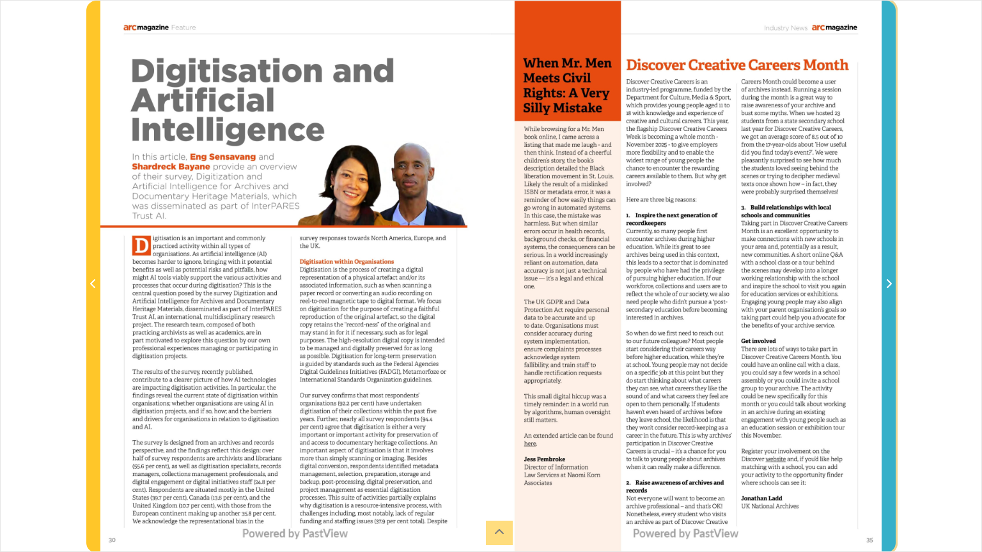
click at [886, 282] on icon "Next Page" at bounding box center [889, 284] width 6 height 10
